Goal: Check status: Check status

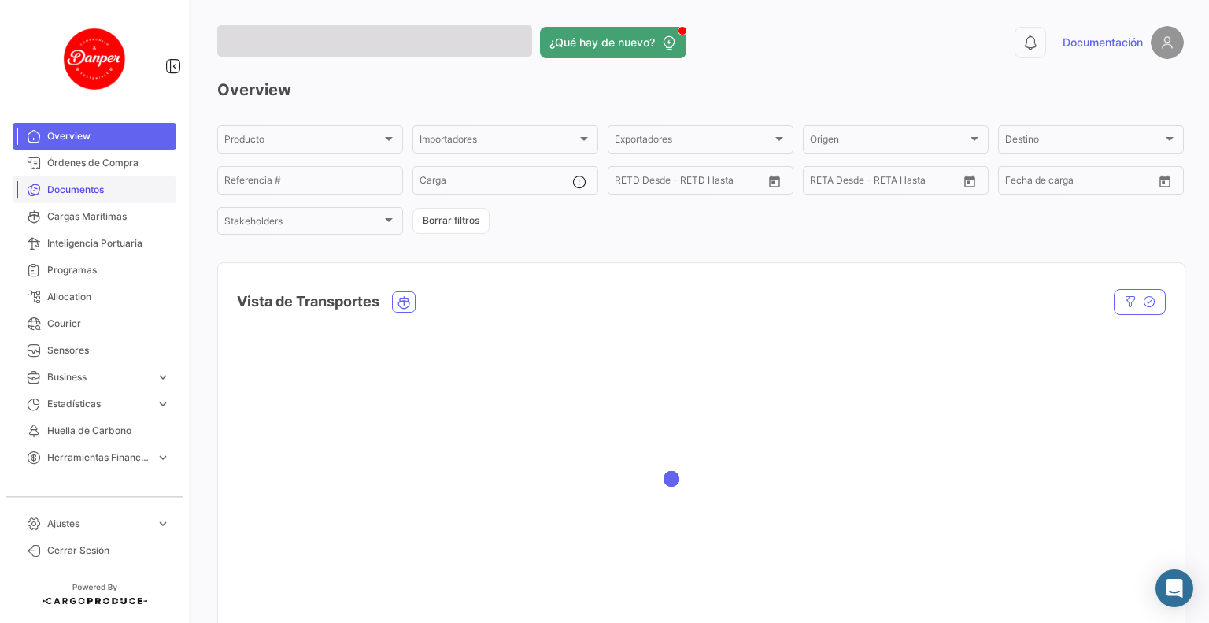
click at [106, 194] on span "Documentos" at bounding box center [108, 190] width 123 height 14
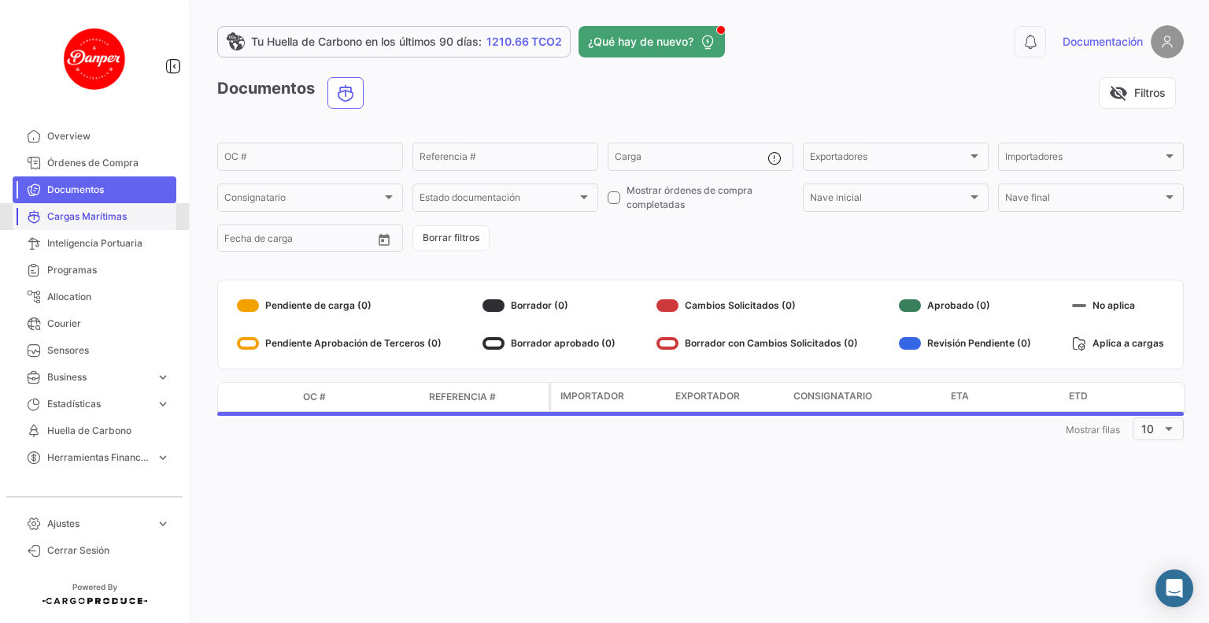
click at [125, 216] on span "Cargas Marítimas" at bounding box center [108, 216] width 123 height 14
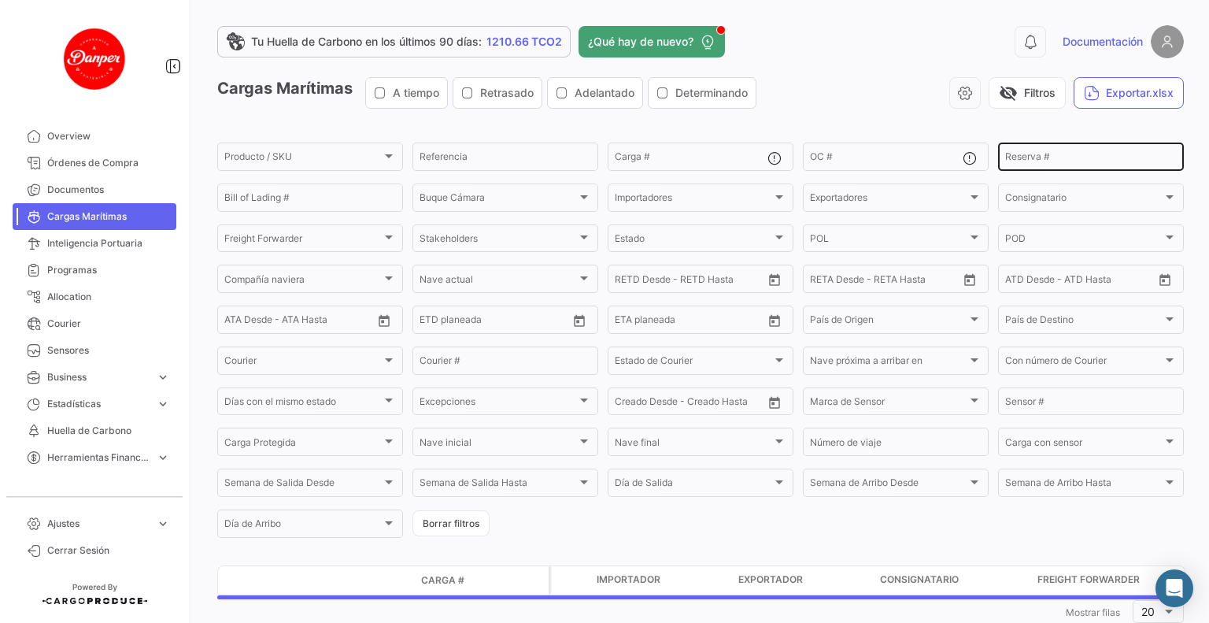
click at [1042, 158] on input "Reserva #" at bounding box center [1091, 158] width 172 height 11
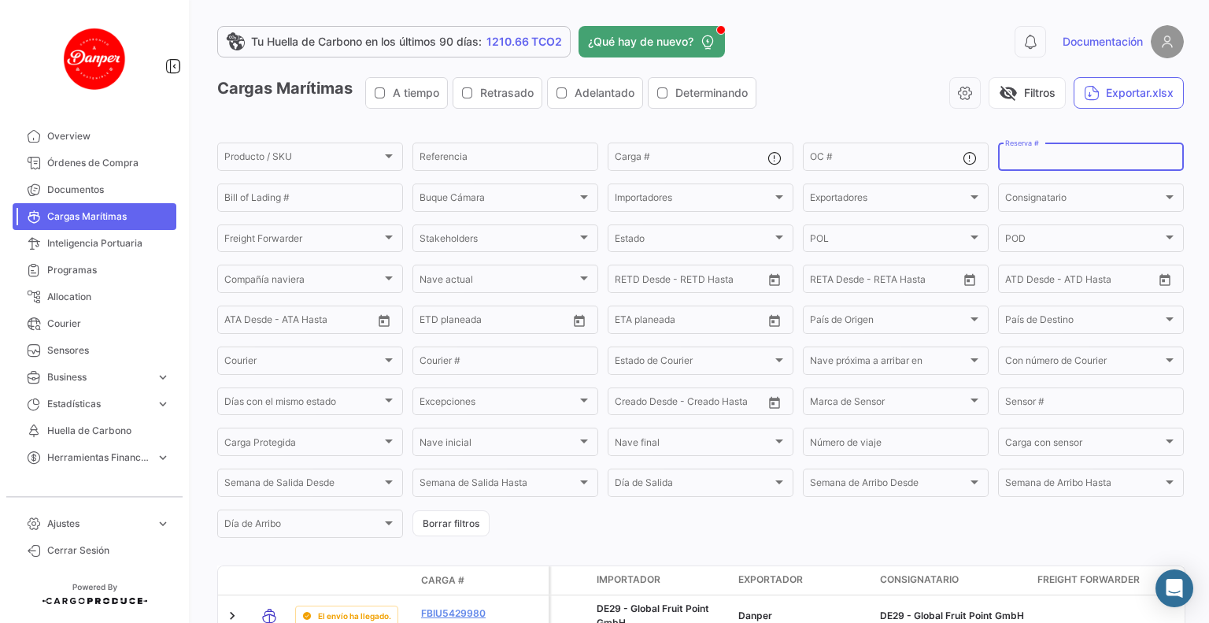
paste input "ZIMULMA00012722"
type input "ZIMULMA00012722"
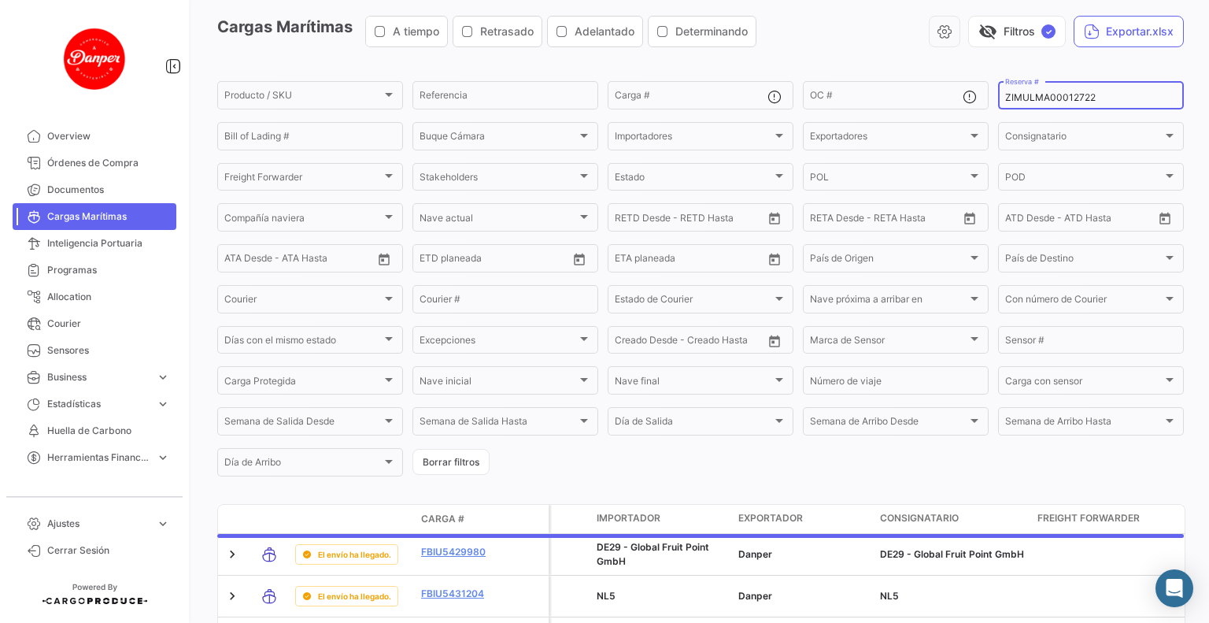
scroll to position [98, 0]
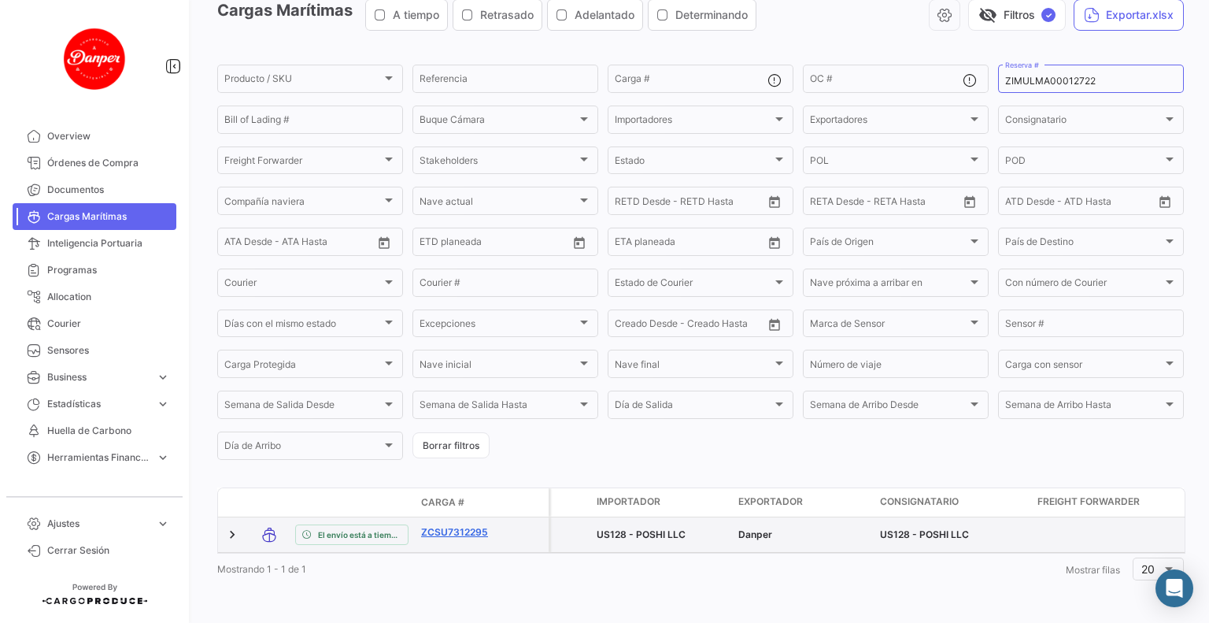
click at [460, 525] on link "ZCSU7312295" at bounding box center [462, 532] width 82 height 14
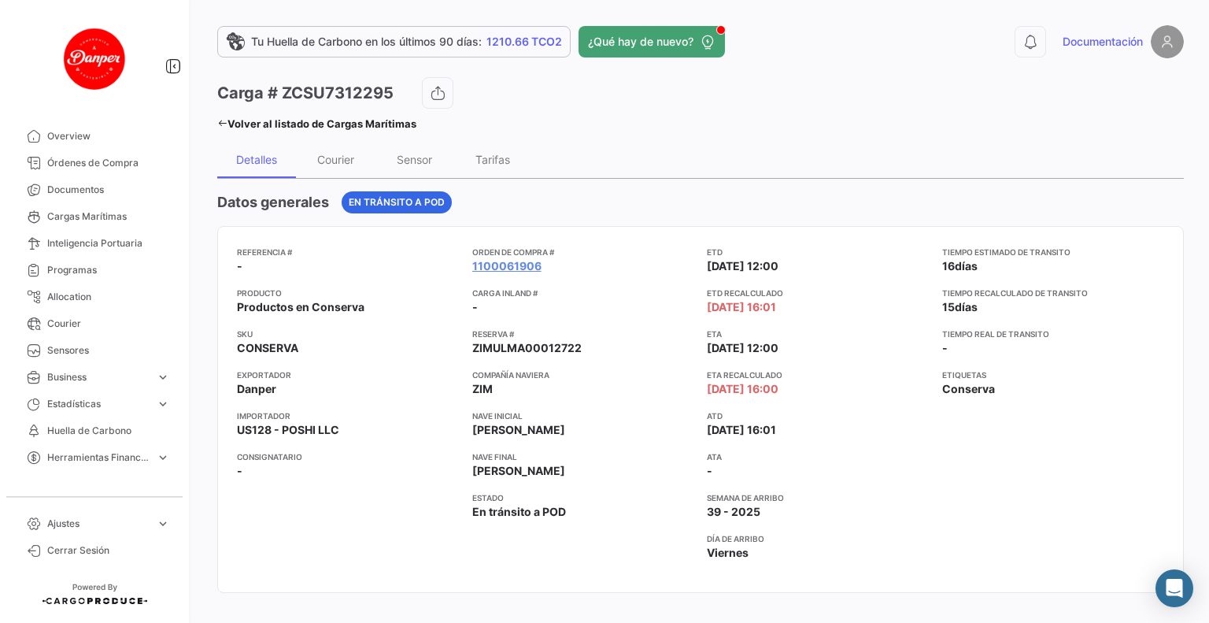
drag, startPoint x: 538, startPoint y: 349, endPoint x: 564, endPoint y: 361, distance: 28.9
click at [507, 358] on div "Orden de Compra # 1100061906 Carga inland # - Reserva # ZIMULMA00012722 Compañí…" at bounding box center [583, 409] width 223 height 327
click at [583, 349] on app-card-info-value "ZIMULMA00012722" at bounding box center [583, 348] width 223 height 16
drag, startPoint x: 595, startPoint y: 344, endPoint x: 471, endPoint y: 353, distance: 124.7
click at [472, 353] on app-card-info-value "ZIMULMA00012722" at bounding box center [583, 348] width 223 height 16
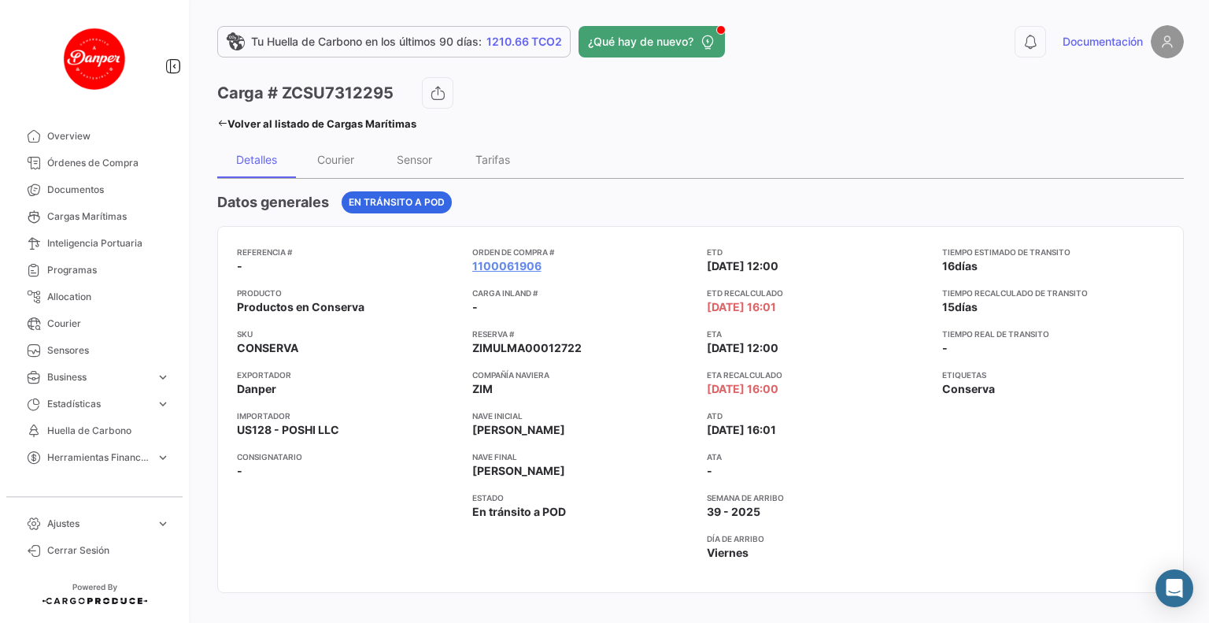
copy span "ZIMULMA00012722"
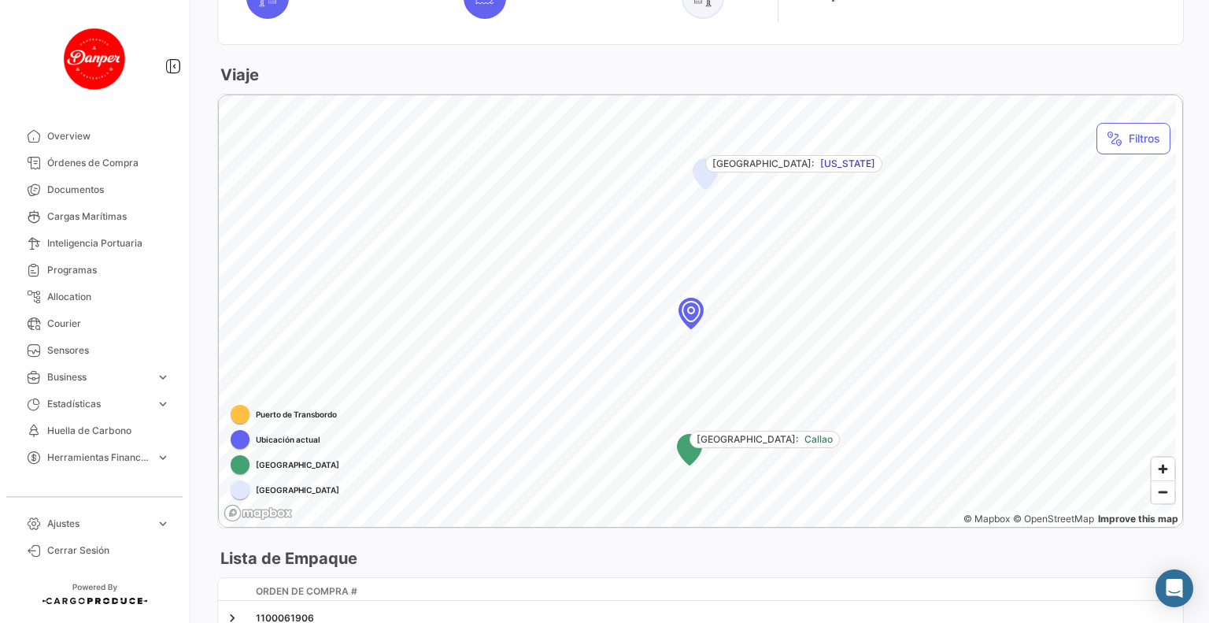
scroll to position [843, 0]
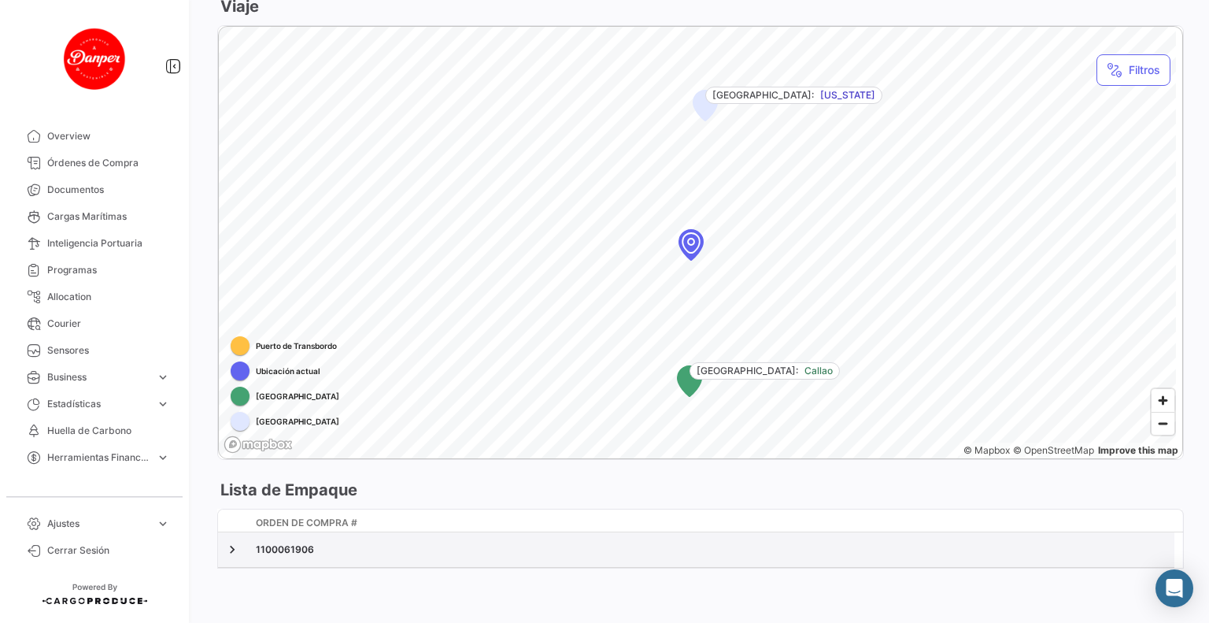
click at [292, 546] on div "1100061906" at bounding box center [712, 549] width 912 height 14
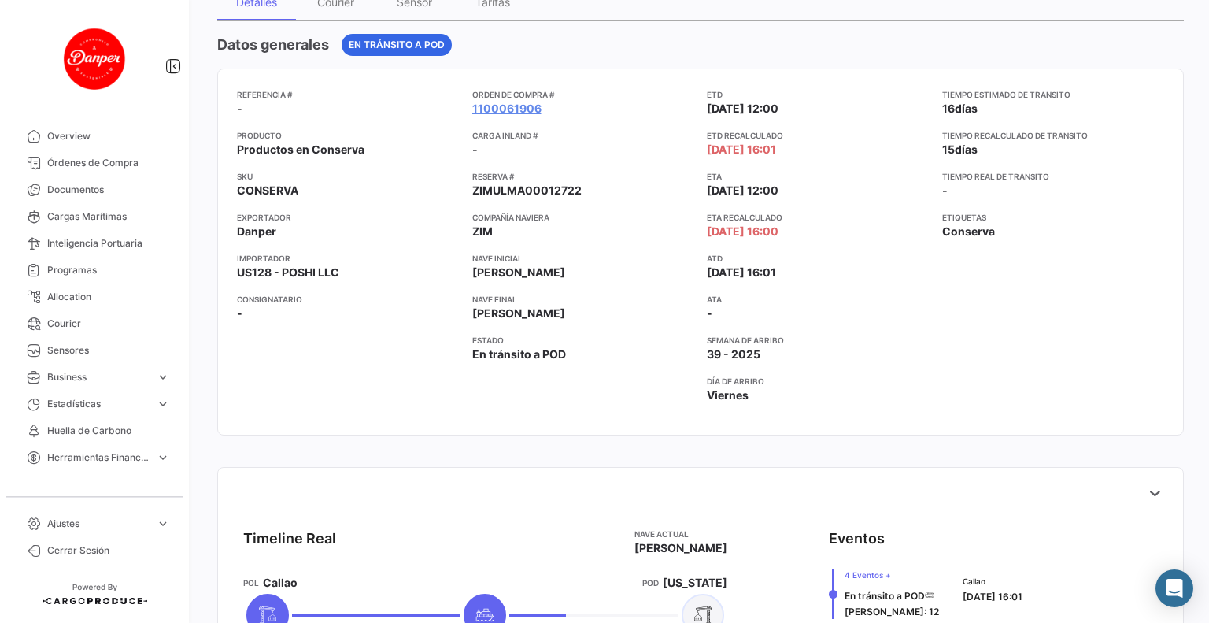
scroll to position [0, 0]
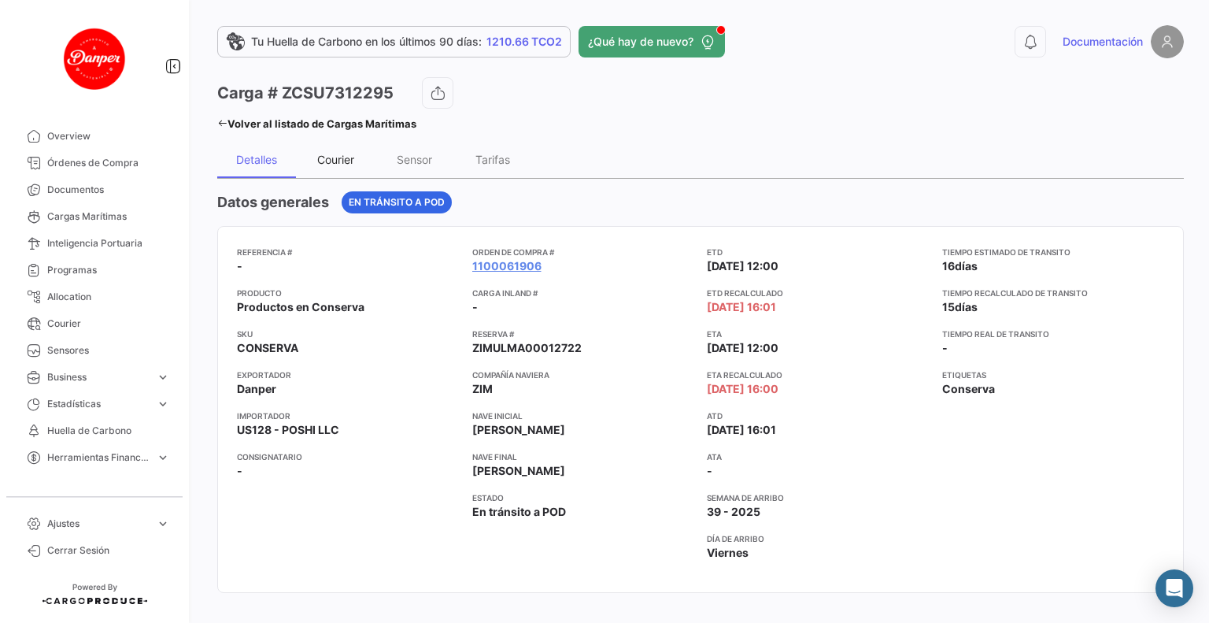
click at [332, 151] on div "Courier" at bounding box center [335, 159] width 79 height 38
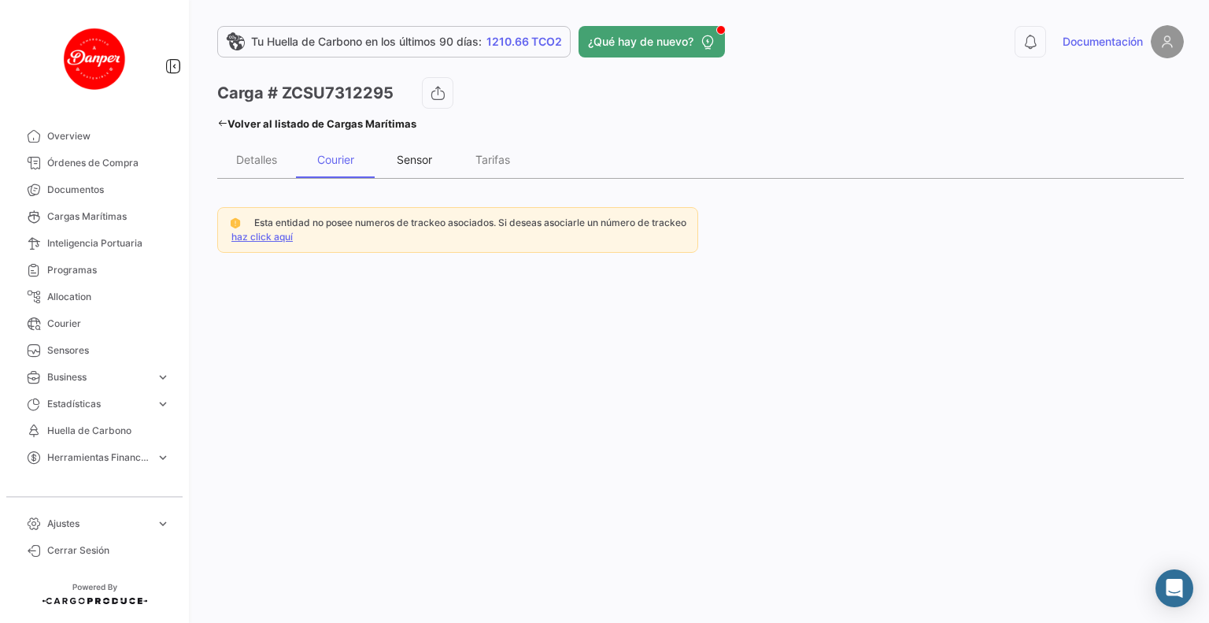
click at [408, 159] on div "Sensor" at bounding box center [414, 159] width 35 height 13
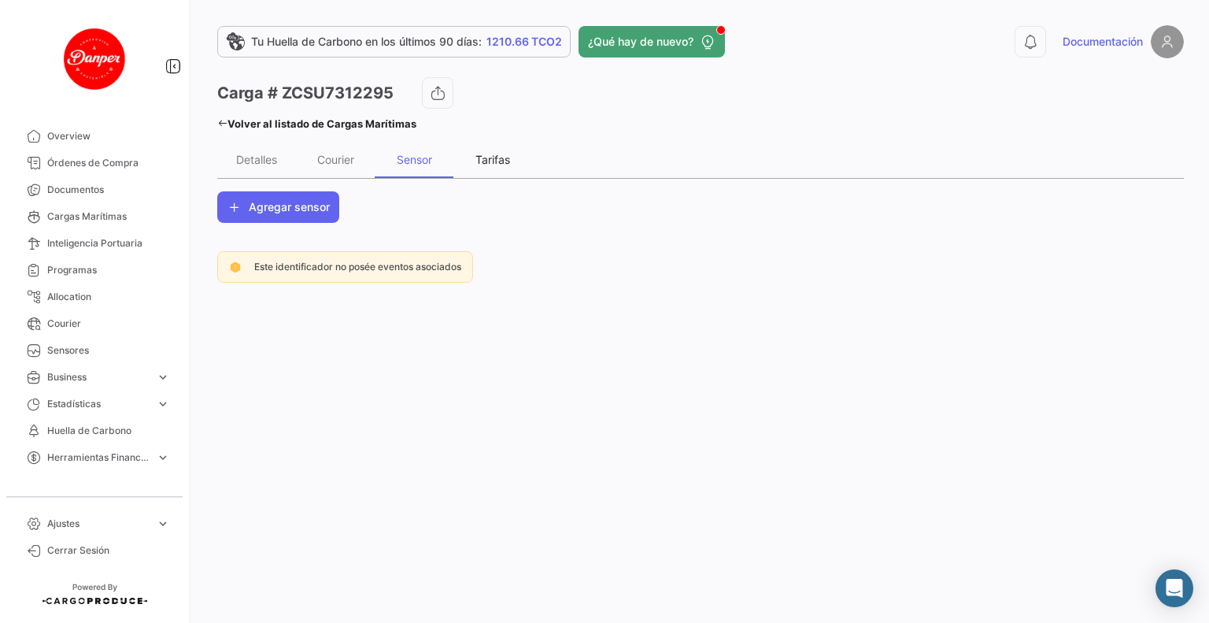
click at [497, 159] on div "Tarifas" at bounding box center [492, 159] width 35 height 13
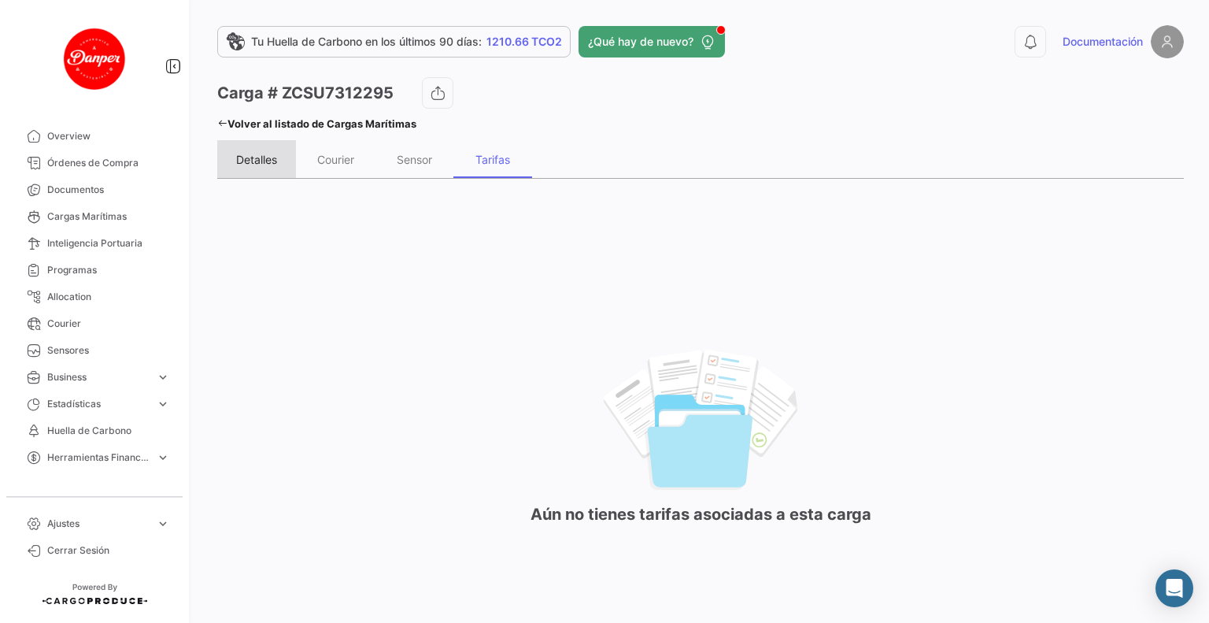
click at [280, 157] on div "Detalles" at bounding box center [256, 159] width 79 height 38
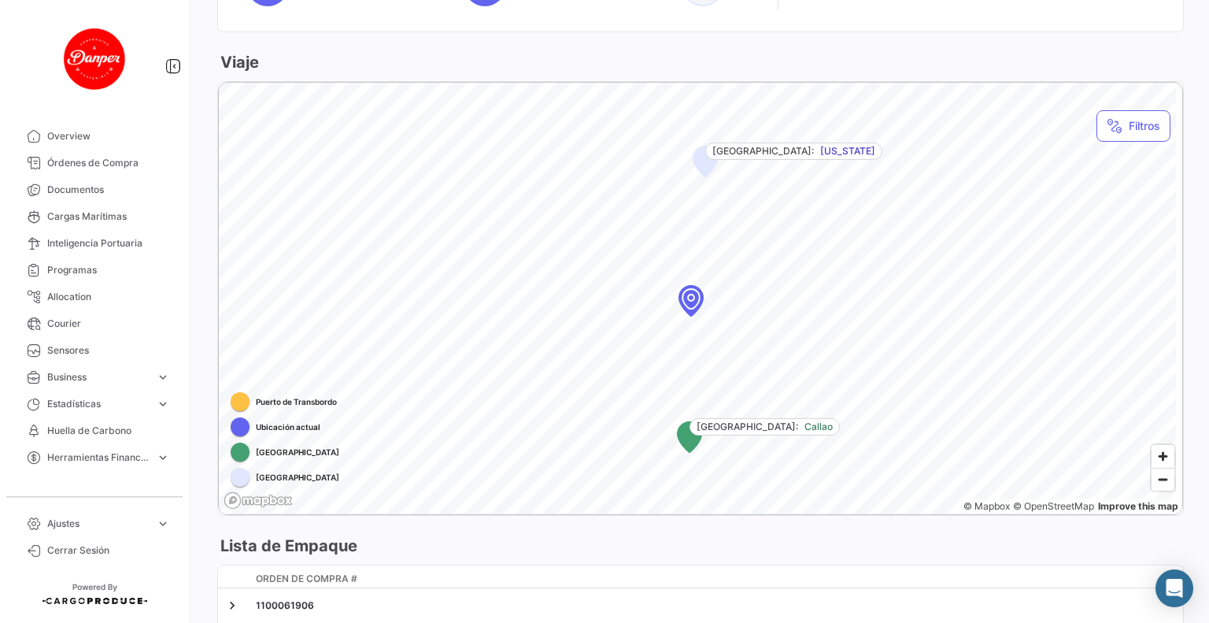
scroll to position [551, 0]
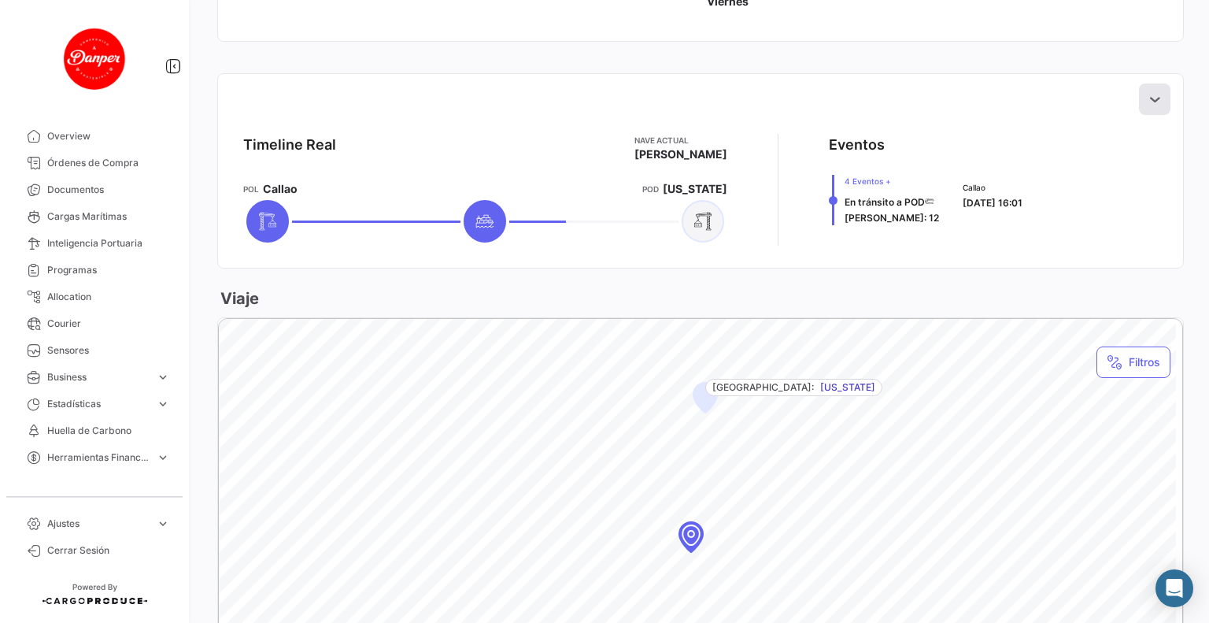
click at [1148, 99] on icon at bounding box center [1155, 99] width 16 height 16
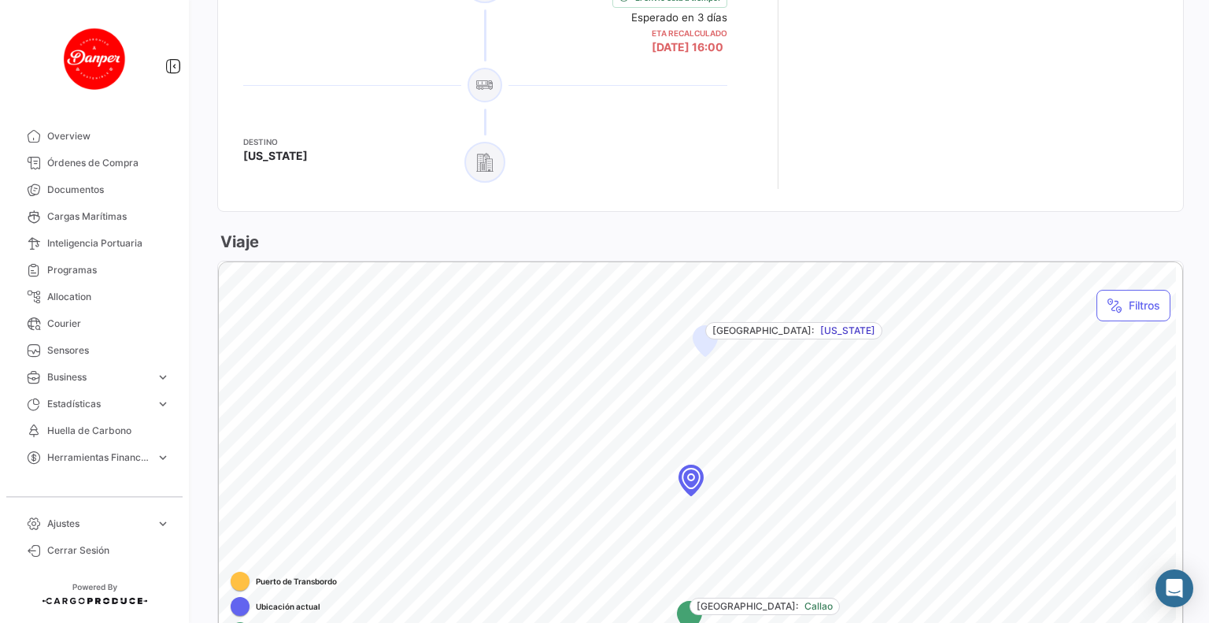
scroll to position [1335, 0]
